Goal: Task Accomplishment & Management: Manage account settings

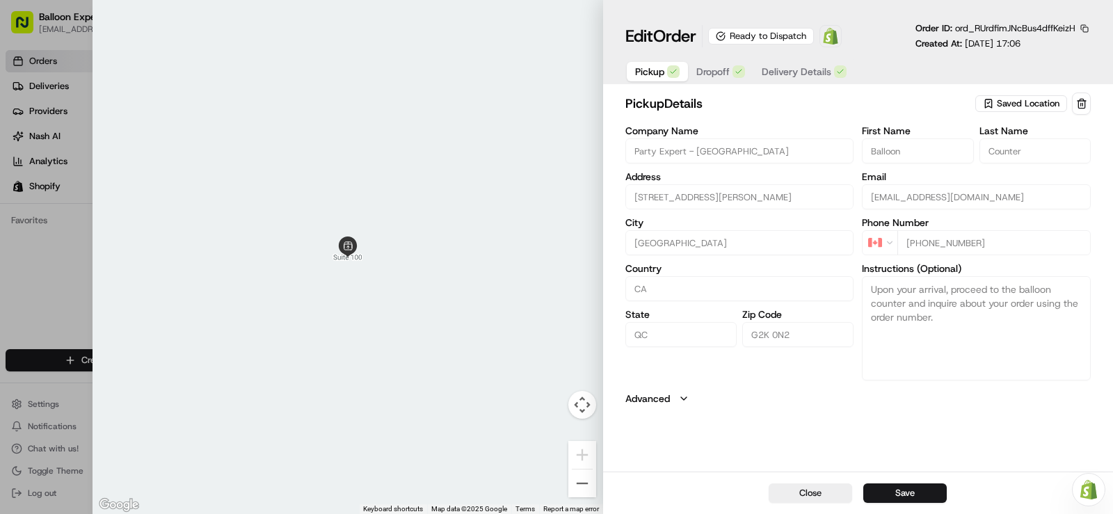
click at [45, 67] on div at bounding box center [556, 257] width 1113 height 514
type input "+1"
click at [10, 291] on div at bounding box center [556, 257] width 1113 height 514
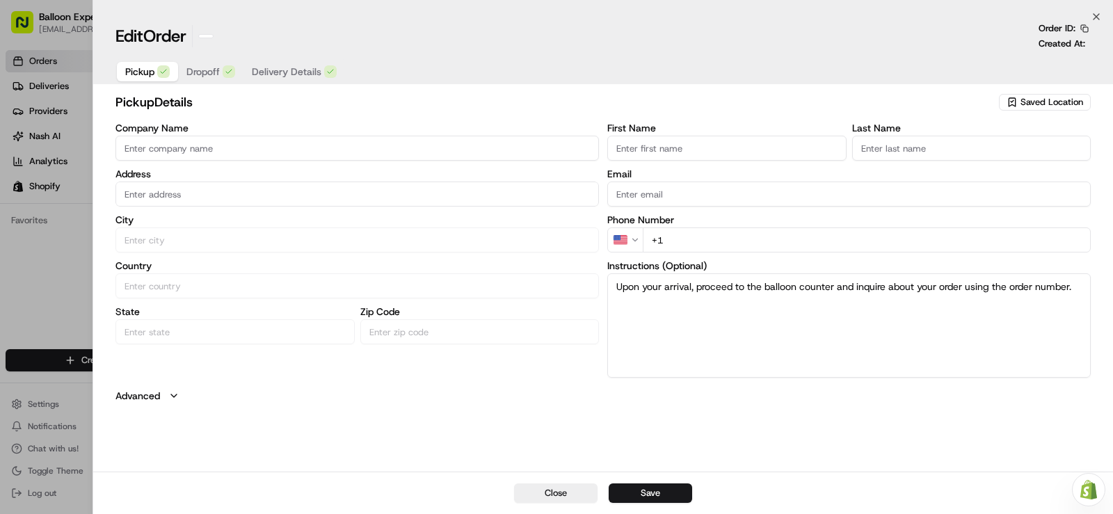
click at [62, 63] on html "Balloon Expert equipequebec@party-expert.com Toggle Sidebar Orders Deliveries P…" at bounding box center [556, 257] width 1113 height 514
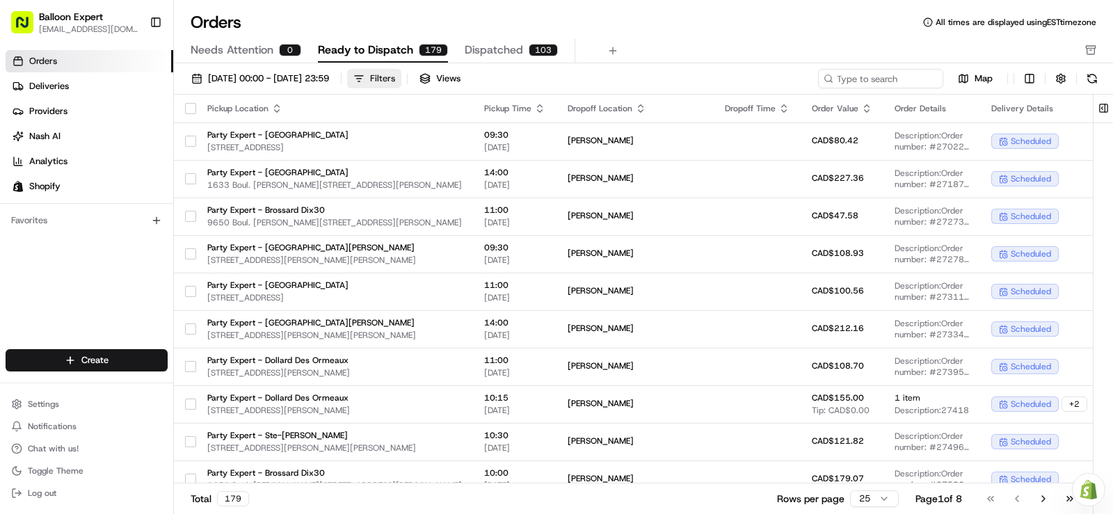
click at [401, 75] on button "Filters" at bounding box center [374, 78] width 54 height 19
click at [401, 78] on button "Filters" at bounding box center [374, 78] width 54 height 19
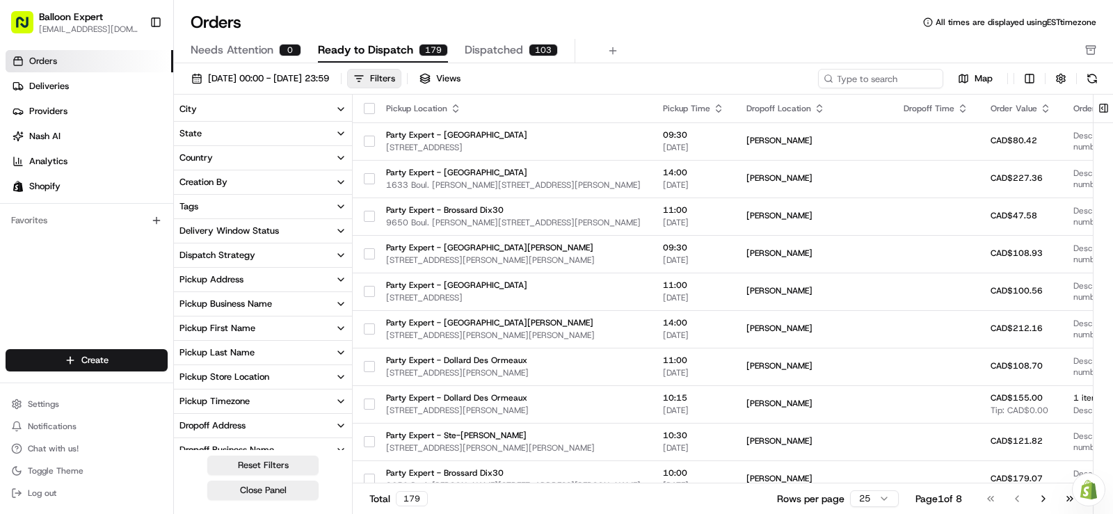
click at [325, 374] on button "Pickup Store Location" at bounding box center [263, 377] width 178 height 24
click at [186, 426] on button "Party Expert - [GEOGRAPHIC_DATA]" at bounding box center [182, 423] width 11 height 11
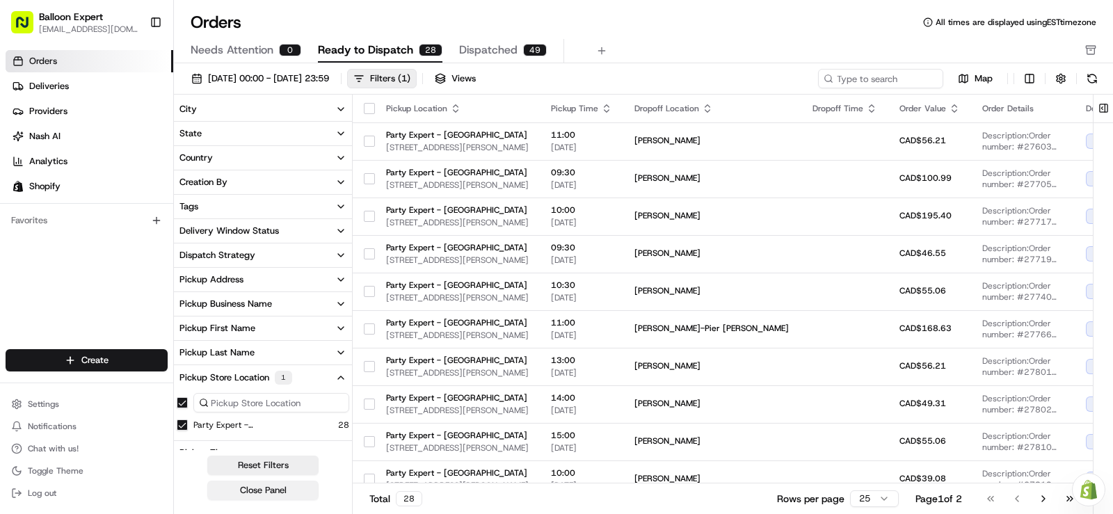
click at [221, 487] on button "Close Panel" at bounding box center [262, 489] width 111 height 19
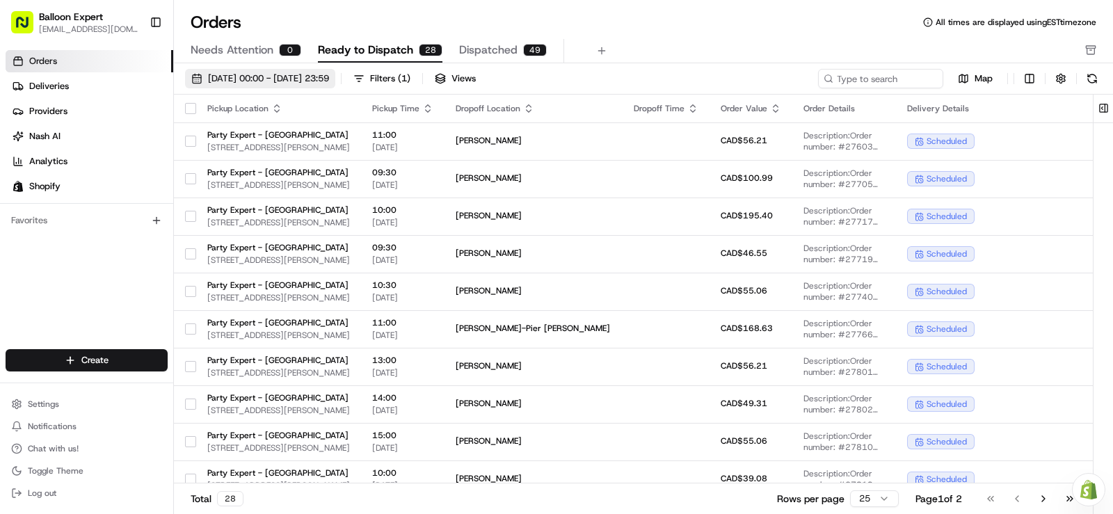
click at [329, 83] on span "[DATE] 00:00 - [DATE] 23:59" at bounding box center [268, 78] width 121 height 13
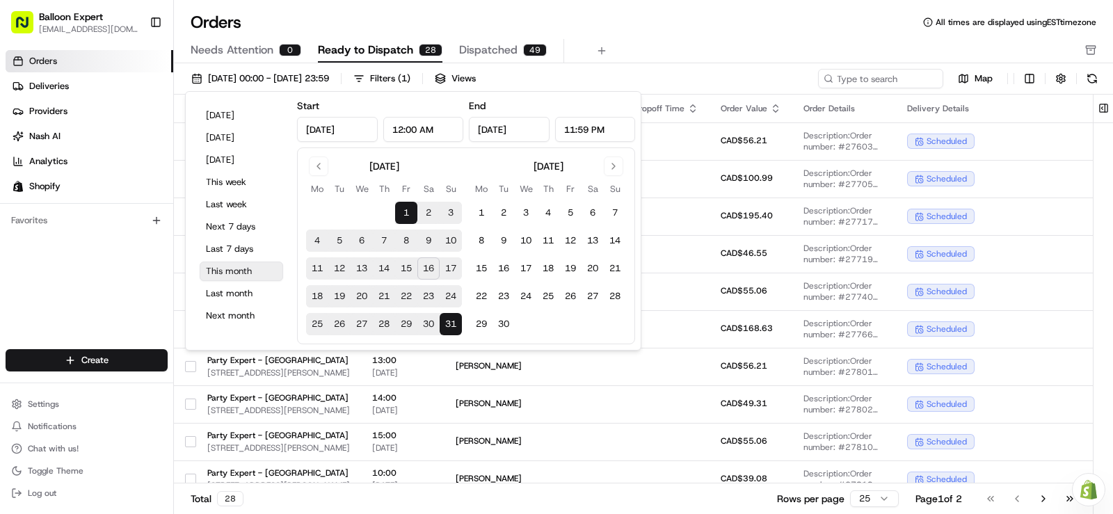
click at [248, 280] on button "This month" at bounding box center [241, 270] width 83 height 19
click at [141, 280] on div "Orders Deliveries Providers Nash AI Analytics Shopify Favorites" at bounding box center [86, 201] width 173 height 313
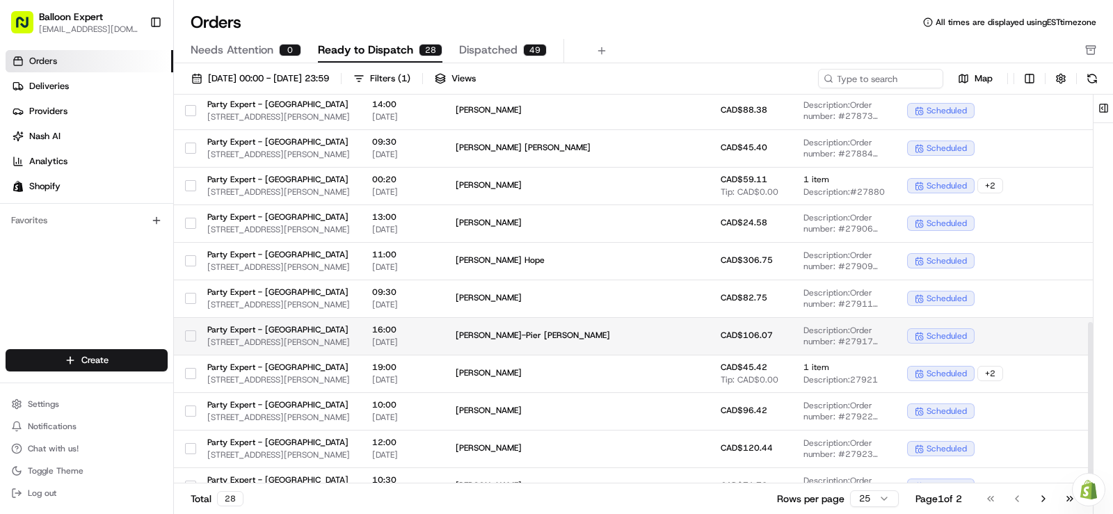
scroll to position [578, 0]
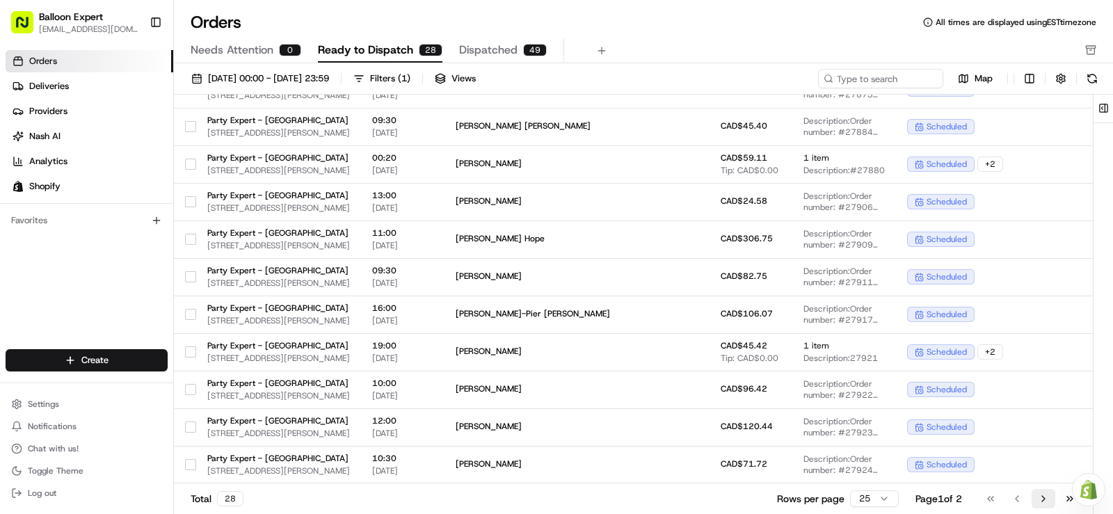
click at [1040, 499] on button "Go to next page" at bounding box center [1043, 498] width 24 height 19
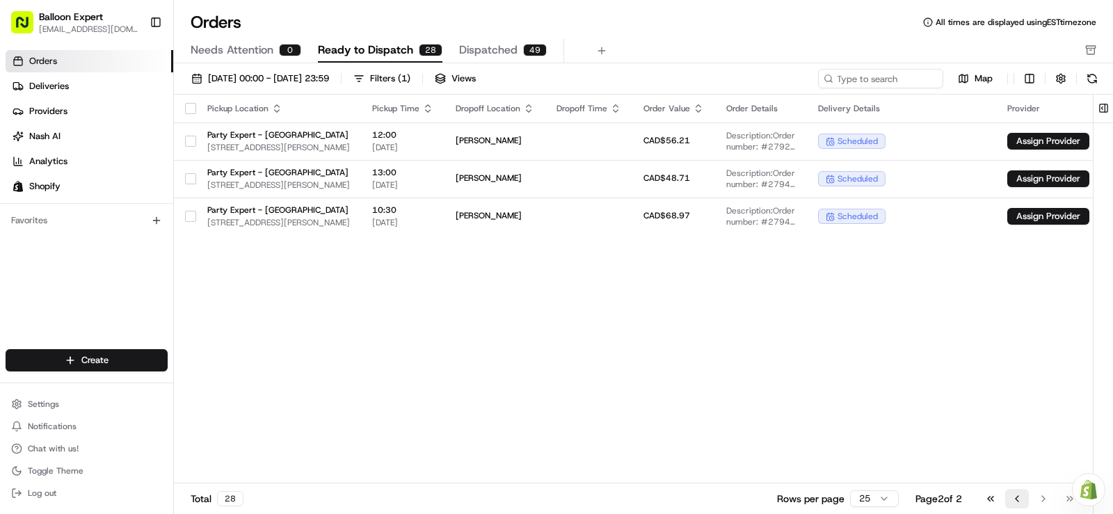
click at [1017, 503] on button "Go to previous page" at bounding box center [1017, 498] width 24 height 19
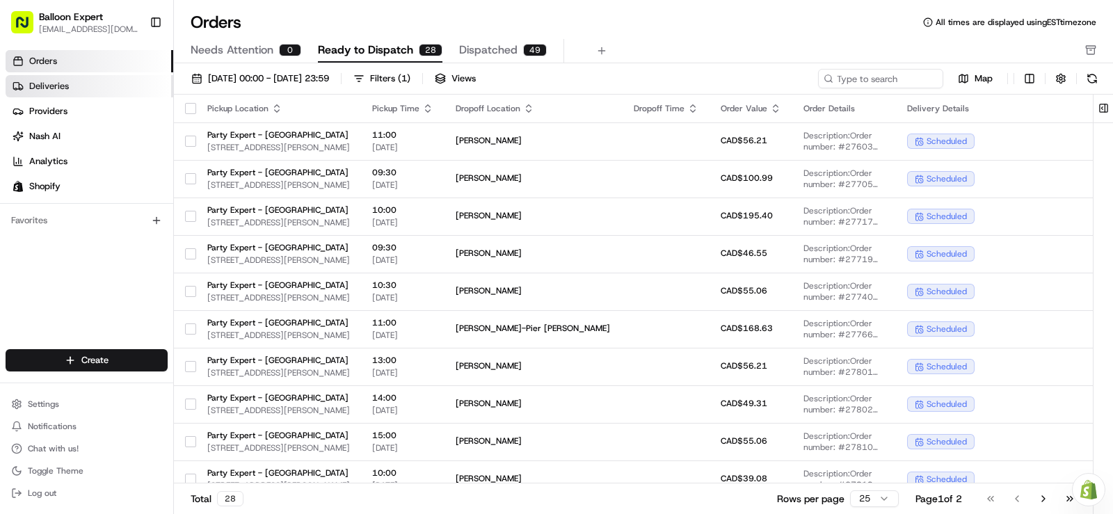
click at [33, 95] on link "Deliveries" at bounding box center [90, 86] width 168 height 22
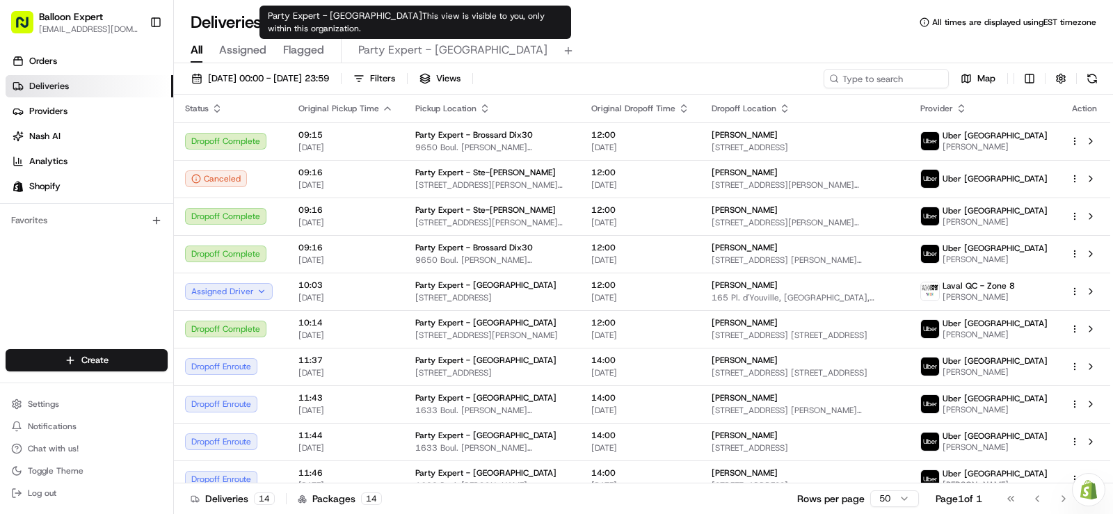
click at [428, 51] on span "Party Expert - Quebec" at bounding box center [452, 50] width 189 height 17
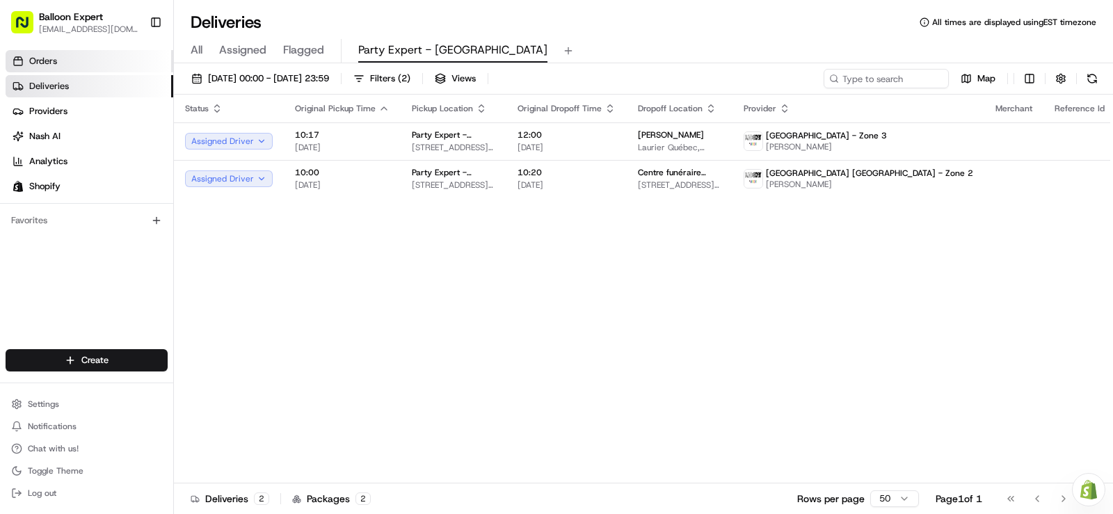
click at [26, 66] on link "Orders" at bounding box center [90, 61] width 168 height 22
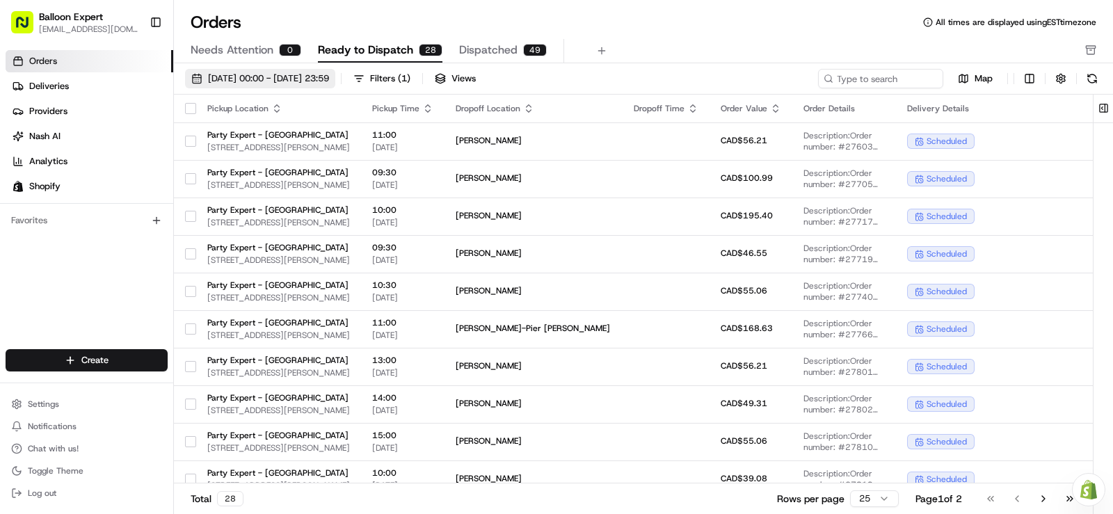
click at [257, 85] on button "[DATE] 00:00 - [DATE] 23:59" at bounding box center [260, 78] width 150 height 19
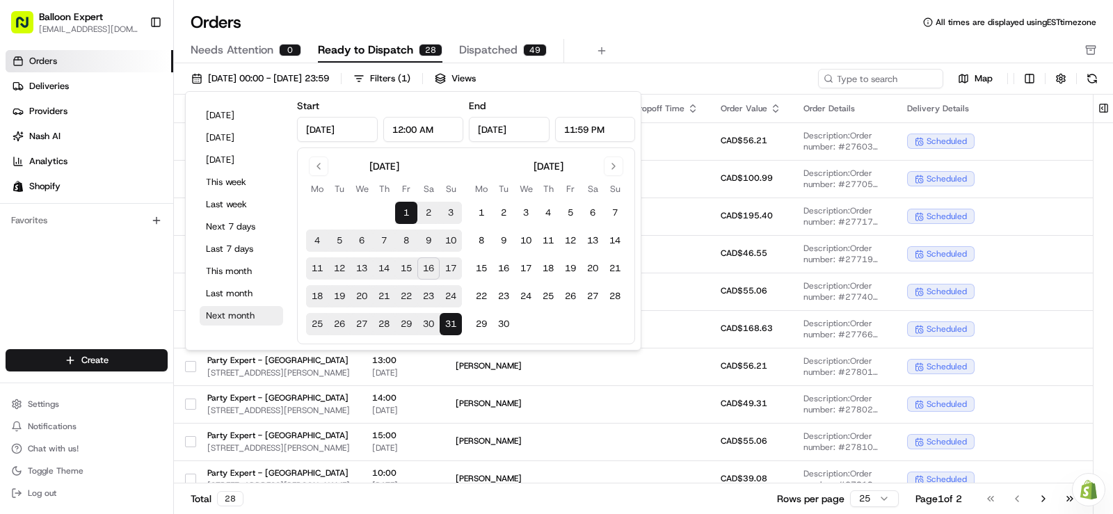
click at [218, 313] on button "Next month" at bounding box center [241, 315] width 83 height 19
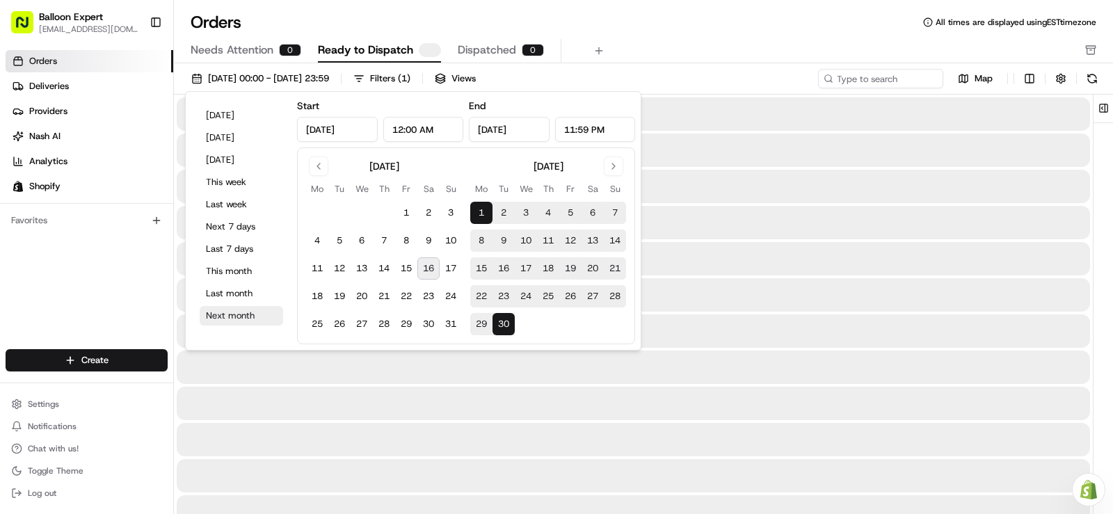
type input "Sep 1, 2025"
type input "Sep 30, 2025"
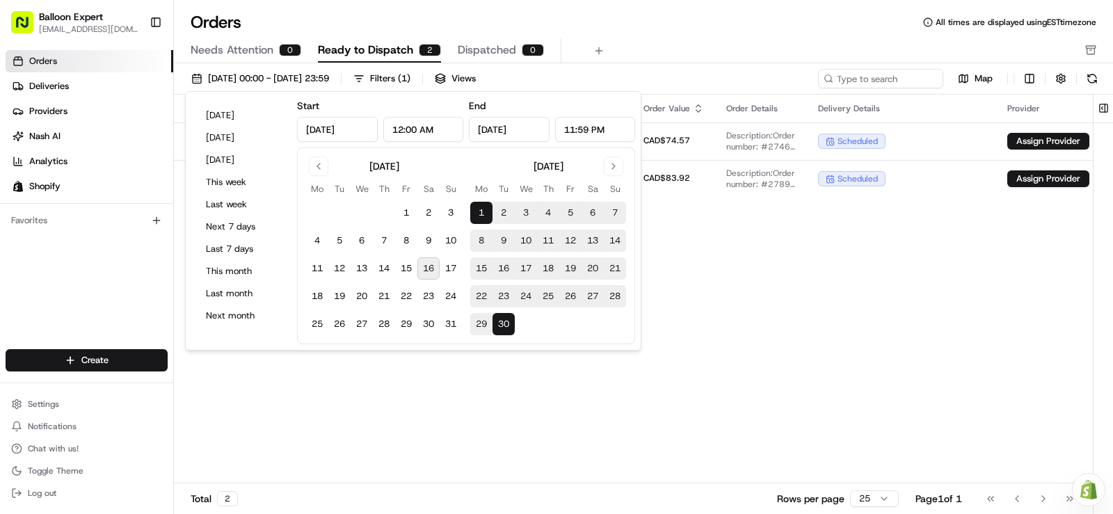
click at [691, 276] on div "Pickup Location Pickup Time Dropoff Location Dropoff Time Order Value Order Det…" at bounding box center [663, 289] width 979 height 389
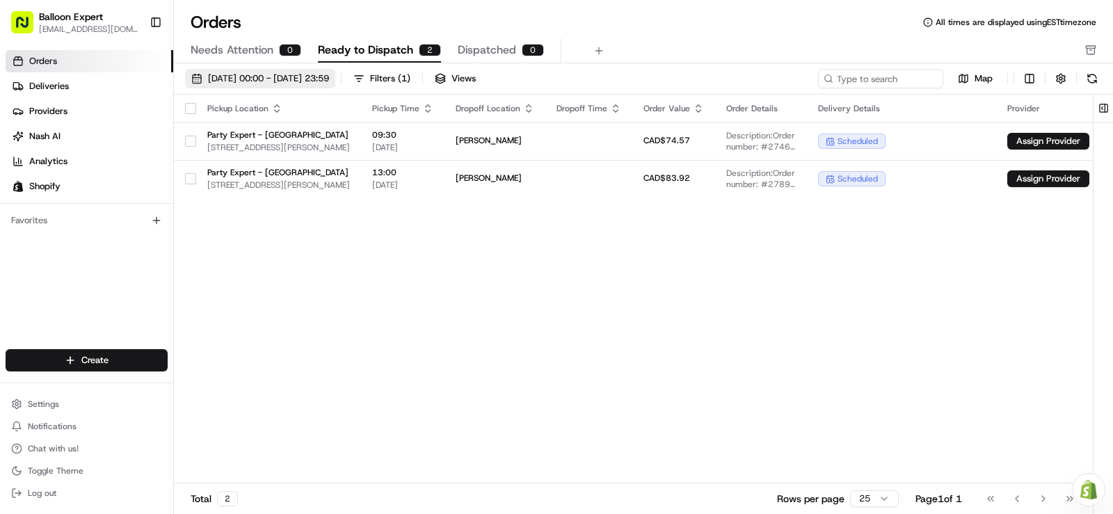
click at [274, 76] on span "01/09/2025 00:00 - 30/09/2025 23:59" at bounding box center [268, 78] width 121 height 13
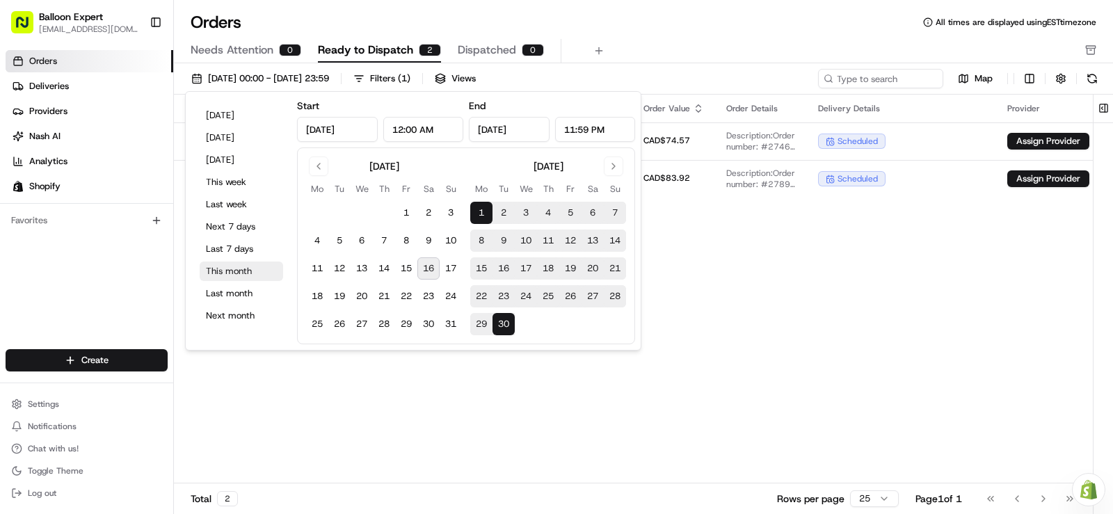
click at [233, 272] on button "This month" at bounding box center [241, 270] width 83 height 19
type input "Aug 1, 2025"
type input "Aug 31, 2025"
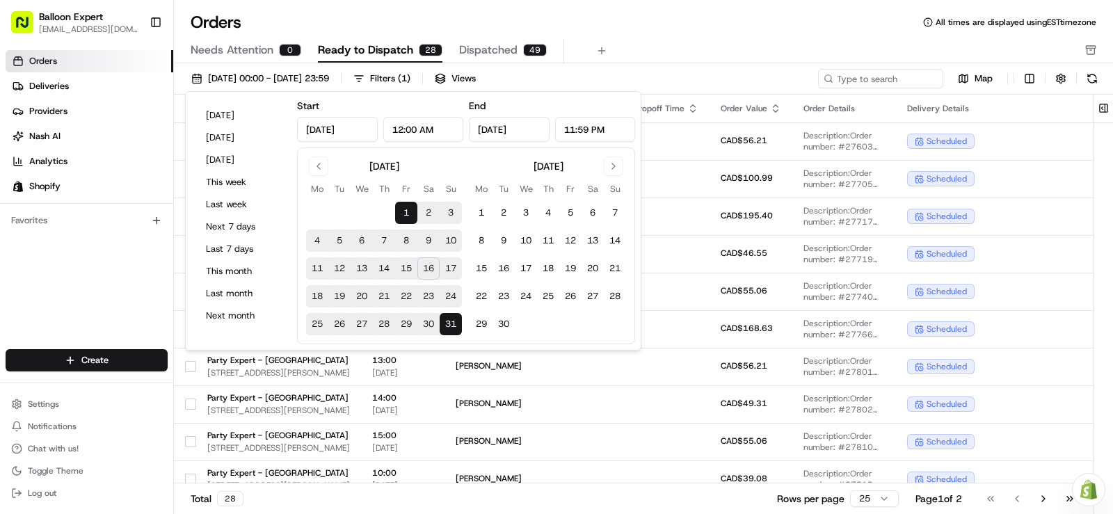
click at [104, 273] on div "Orders Deliveries Providers Nash AI Analytics Shopify Favorites" at bounding box center [86, 201] width 173 height 313
